Goal: Navigation & Orientation: Find specific page/section

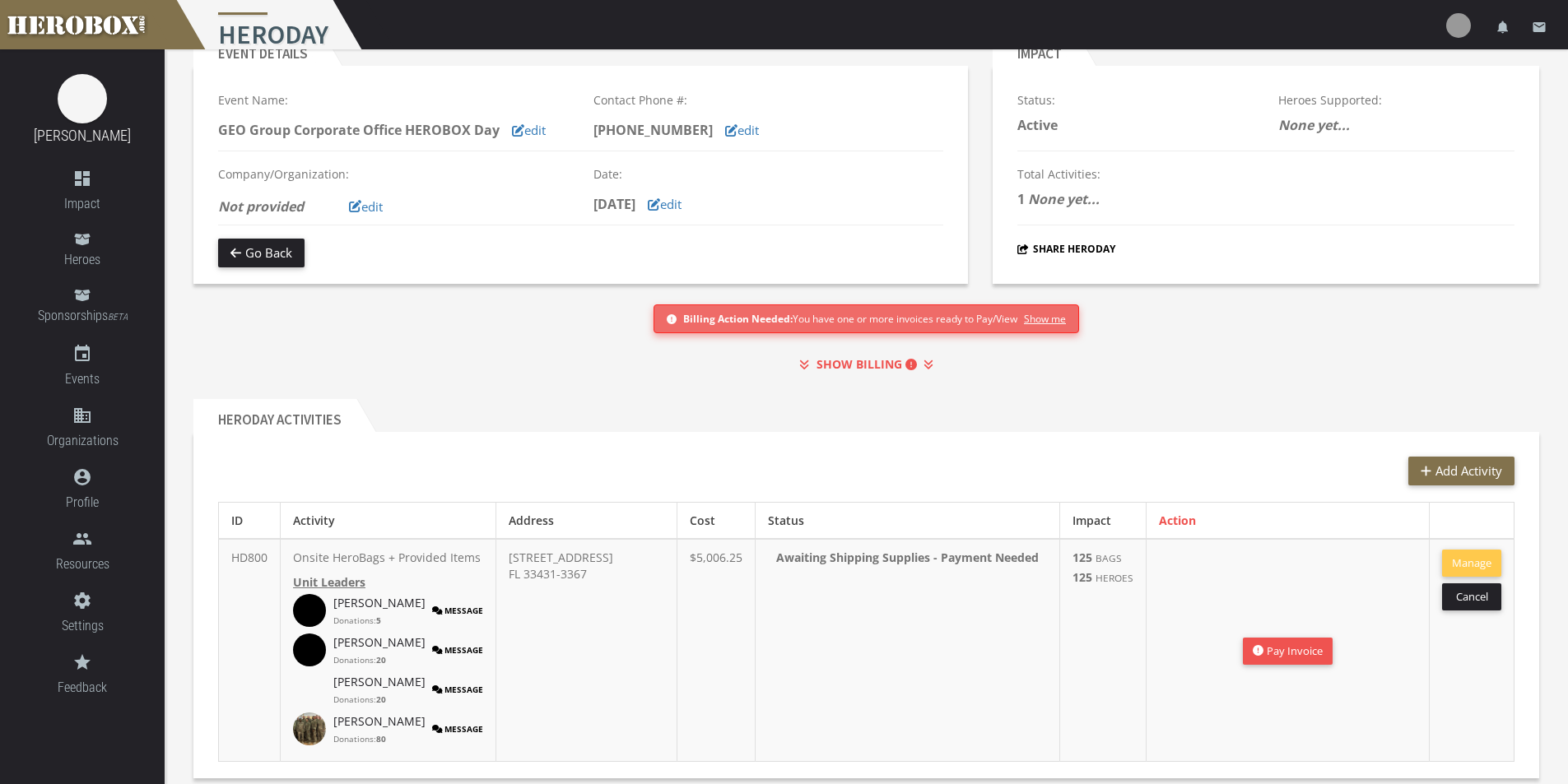
scroll to position [116, 0]
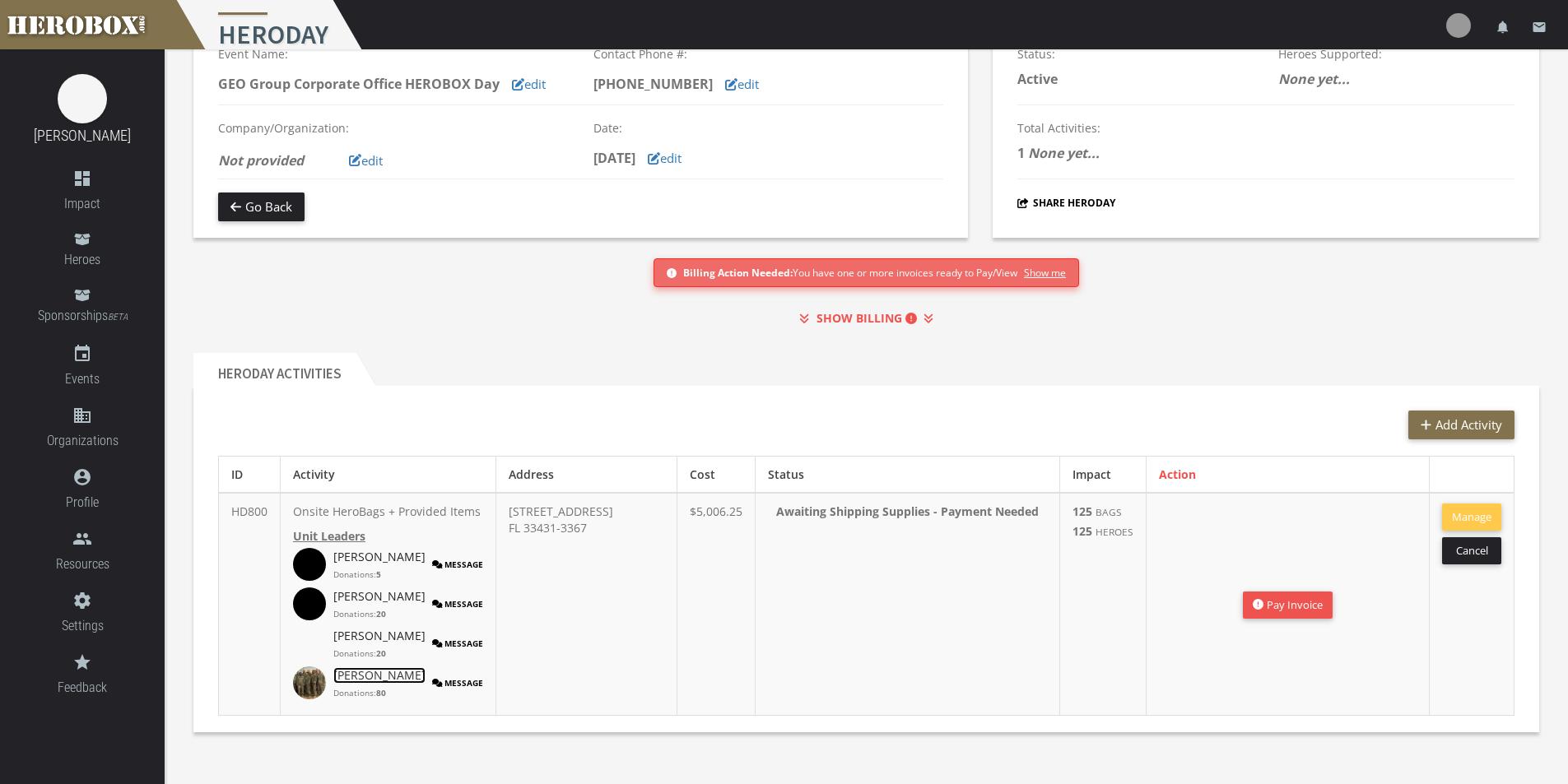
click at [335, 678] on link "[PERSON_NAME]" at bounding box center [380, 675] width 92 height 17
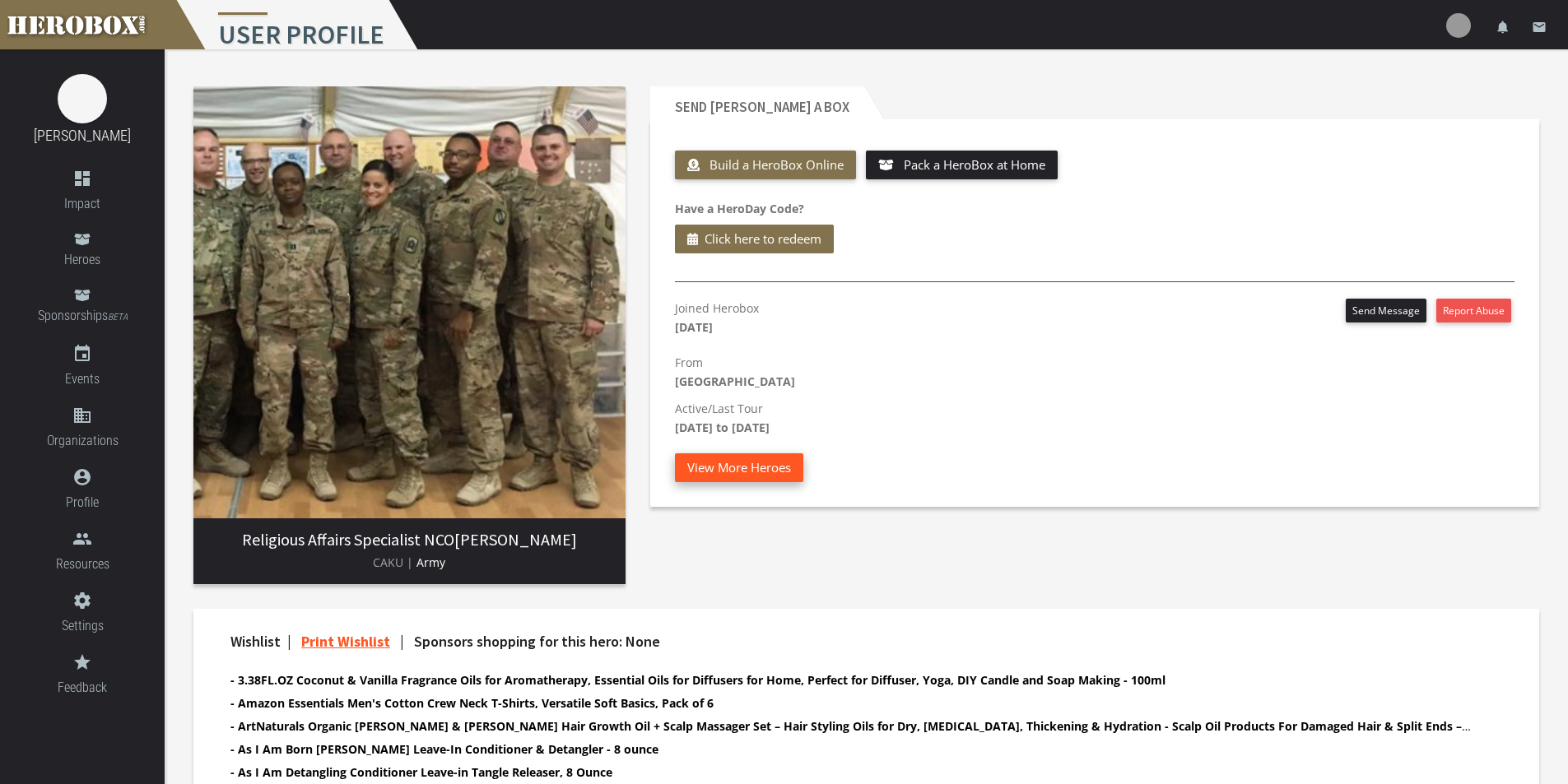
click at [759, 460] on button "View More Heroes" at bounding box center [740, 468] width 129 height 29
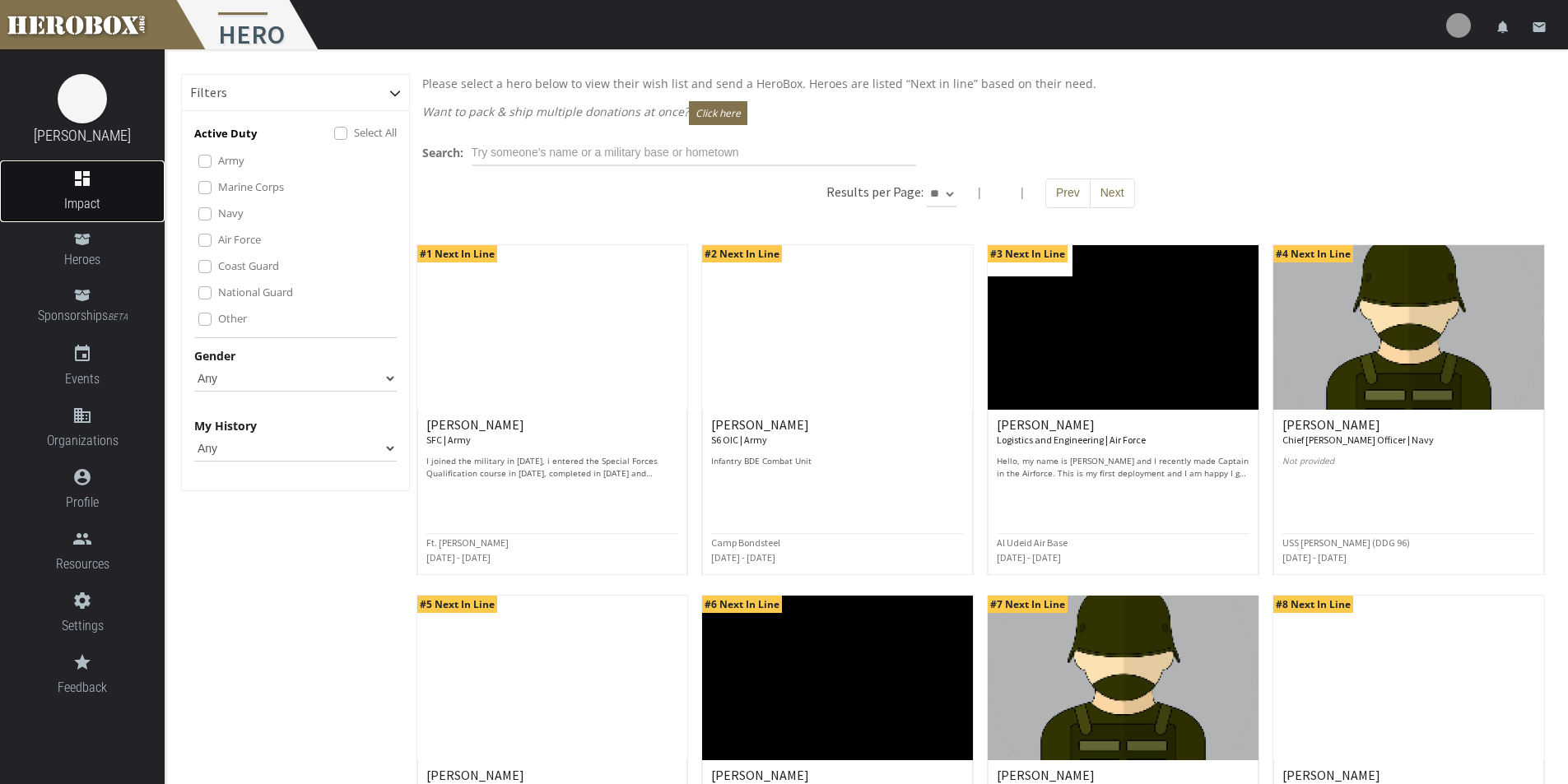
click at [79, 185] on icon "dashboard" at bounding box center [82, 178] width 165 height 20
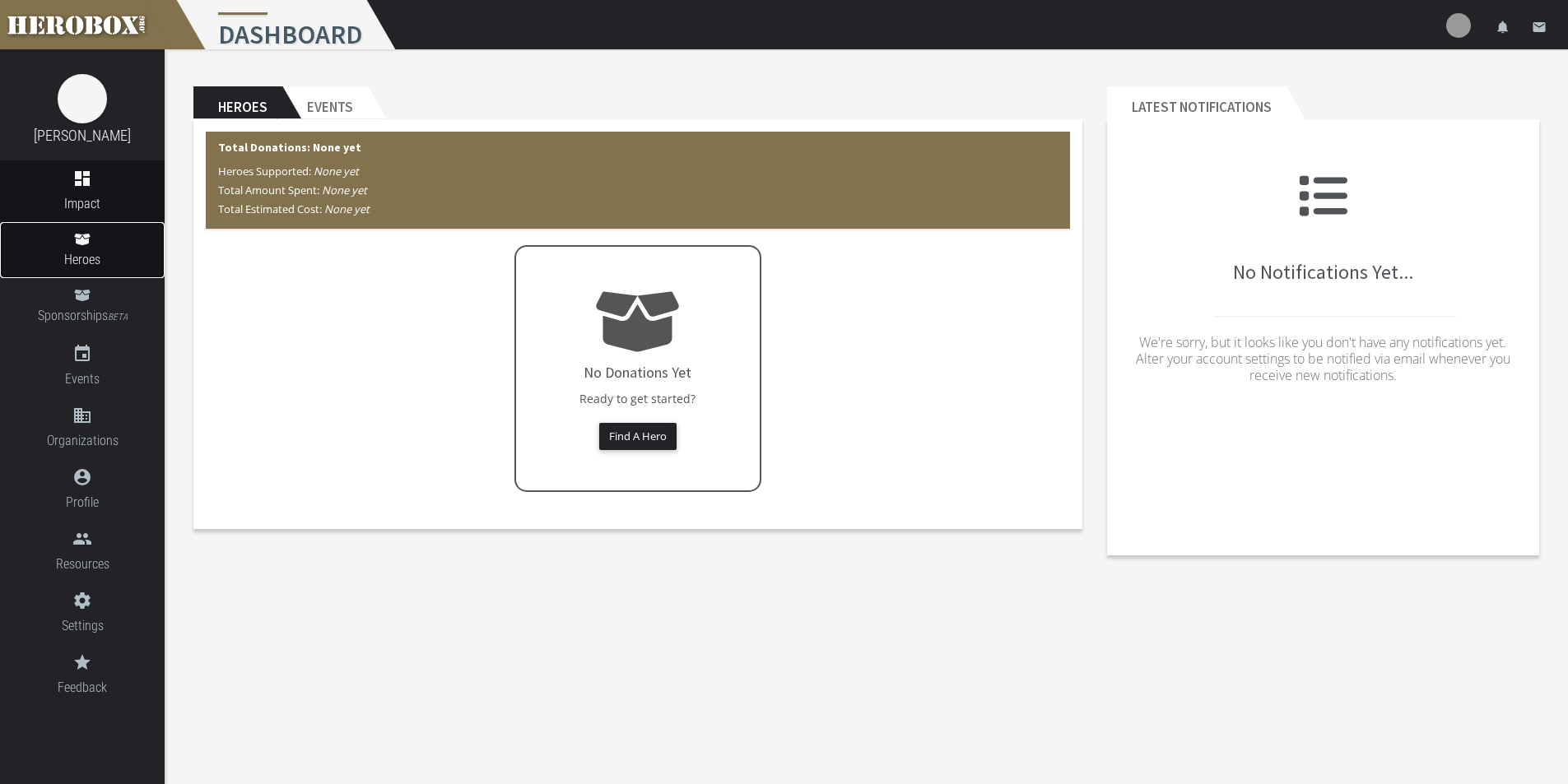
click at [84, 253] on span "Heroes" at bounding box center [82, 259] width 165 height 20
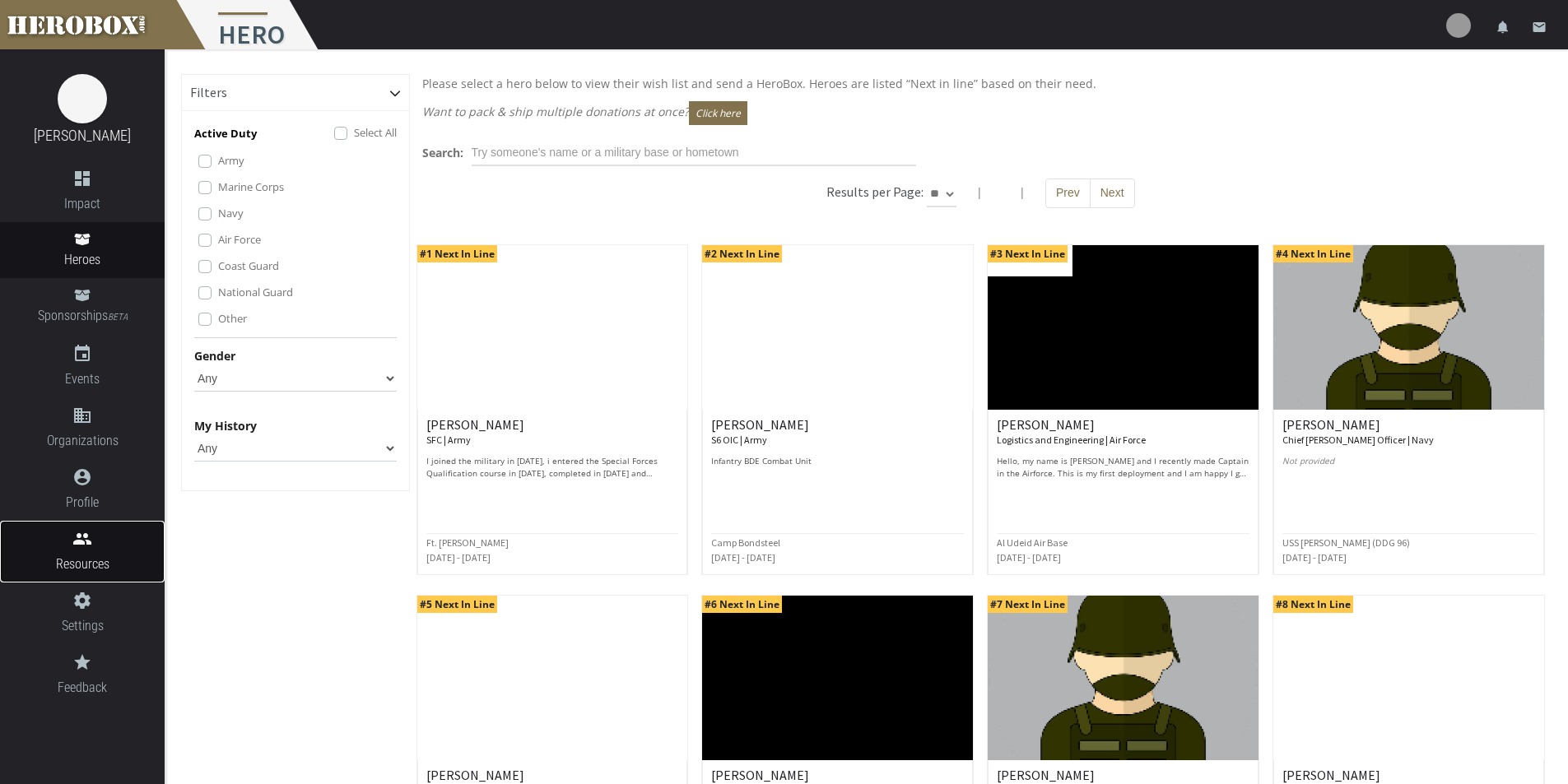
click at [94, 547] on icon "people" at bounding box center [82, 538] width 165 height 20
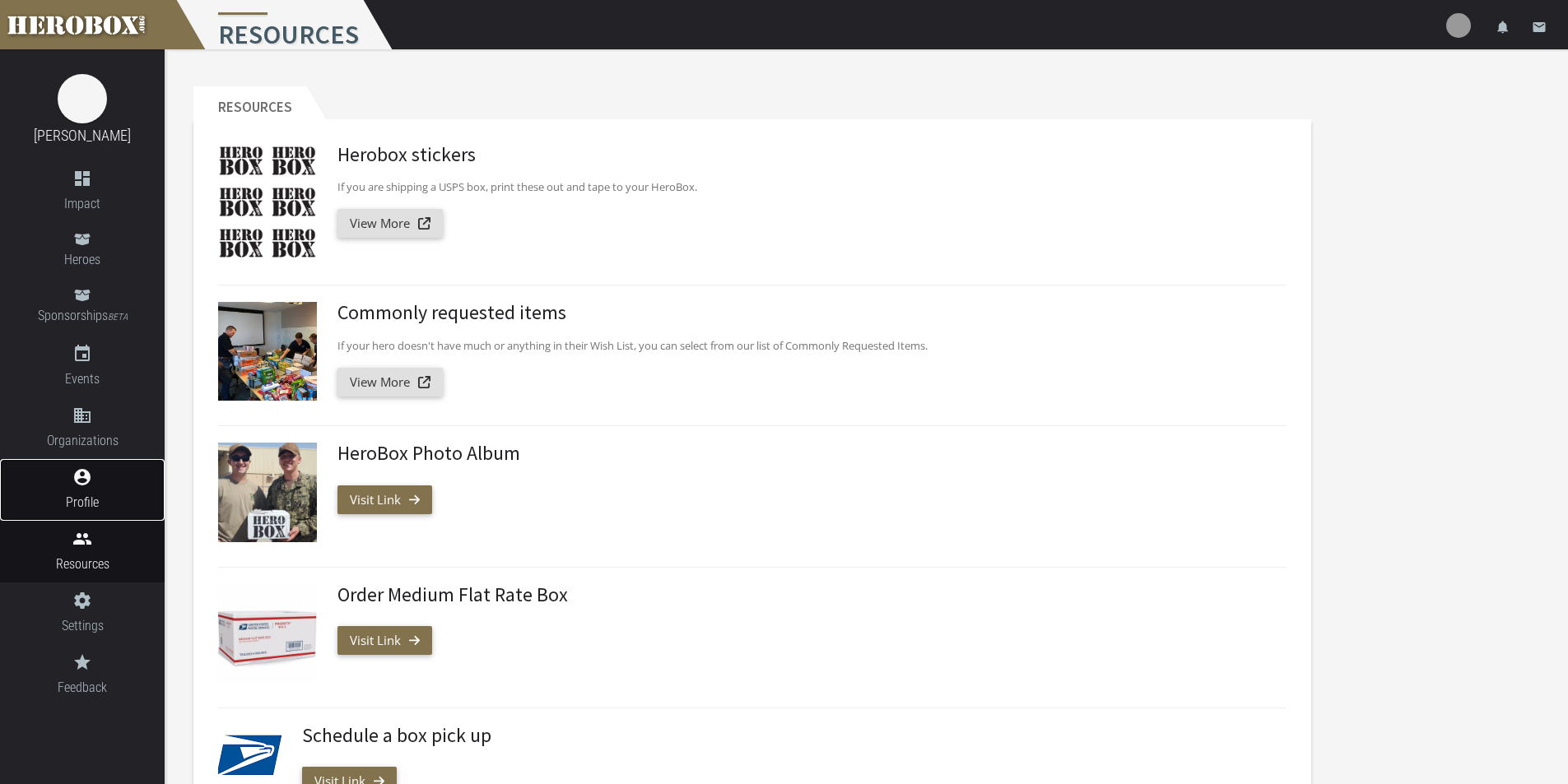
click at [111, 494] on span "Profile" at bounding box center [82, 502] width 165 height 20
